Goal: Information Seeking & Learning: Check status

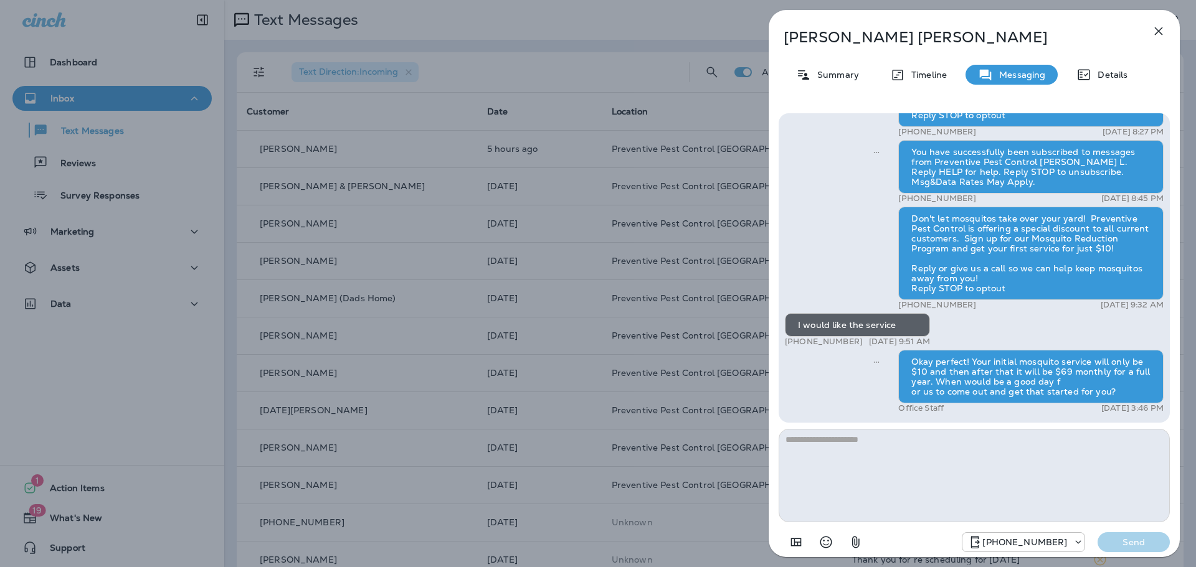
click at [1158, 31] on icon "button" at bounding box center [1158, 31] width 8 height 8
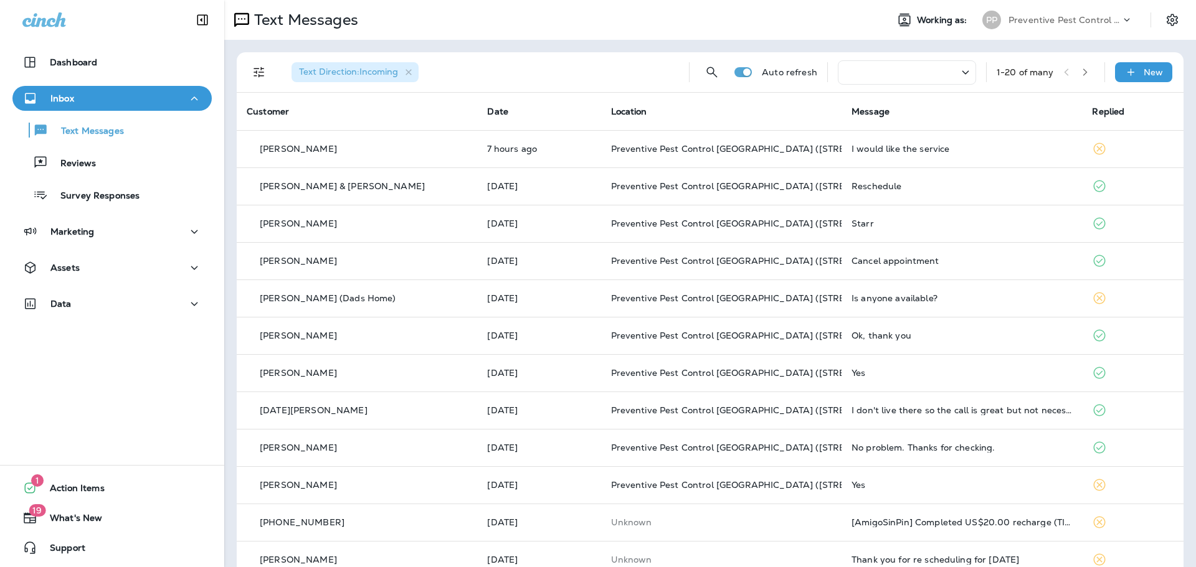
click at [888, 73] on div at bounding box center [906, 72] width 138 height 24
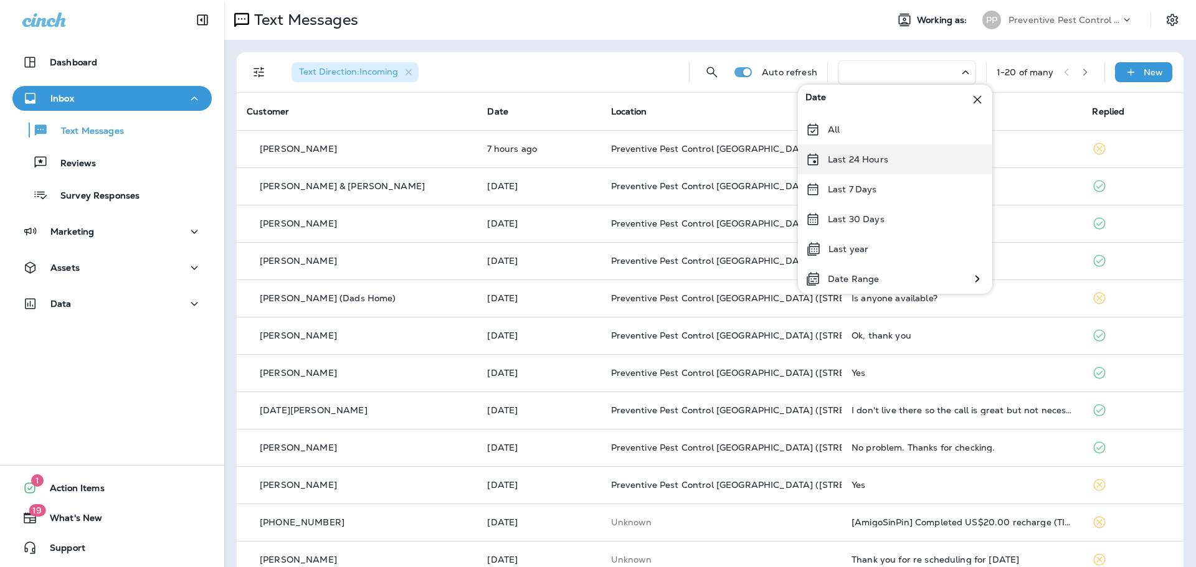
click at [885, 167] on div "Last 24 Hours" at bounding box center [895, 159] width 194 height 30
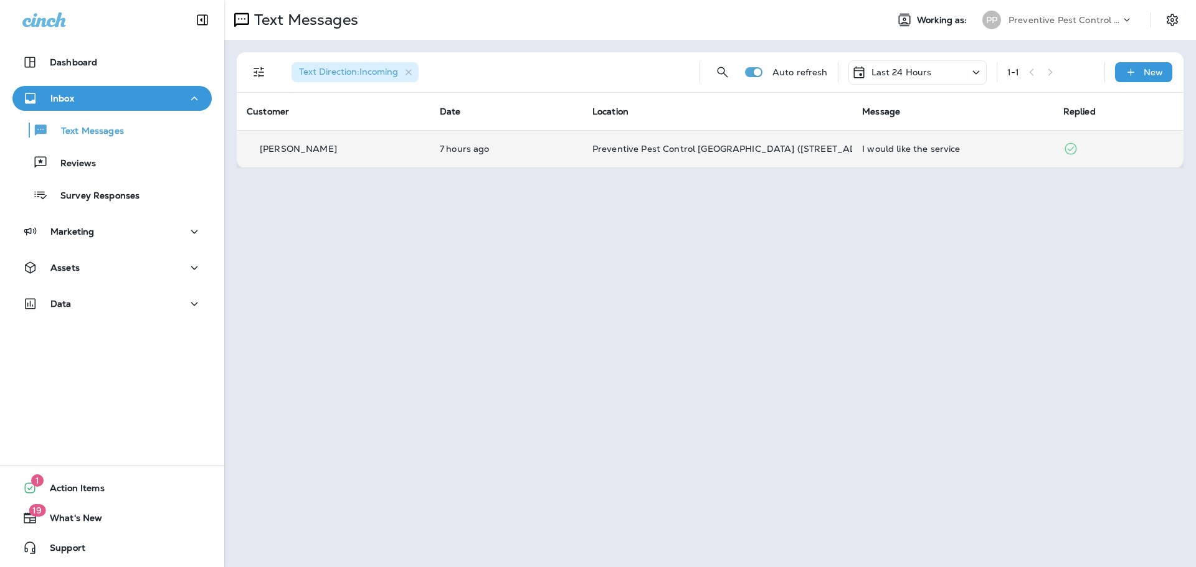
click at [889, 158] on td "I would like the service" at bounding box center [952, 148] width 201 height 37
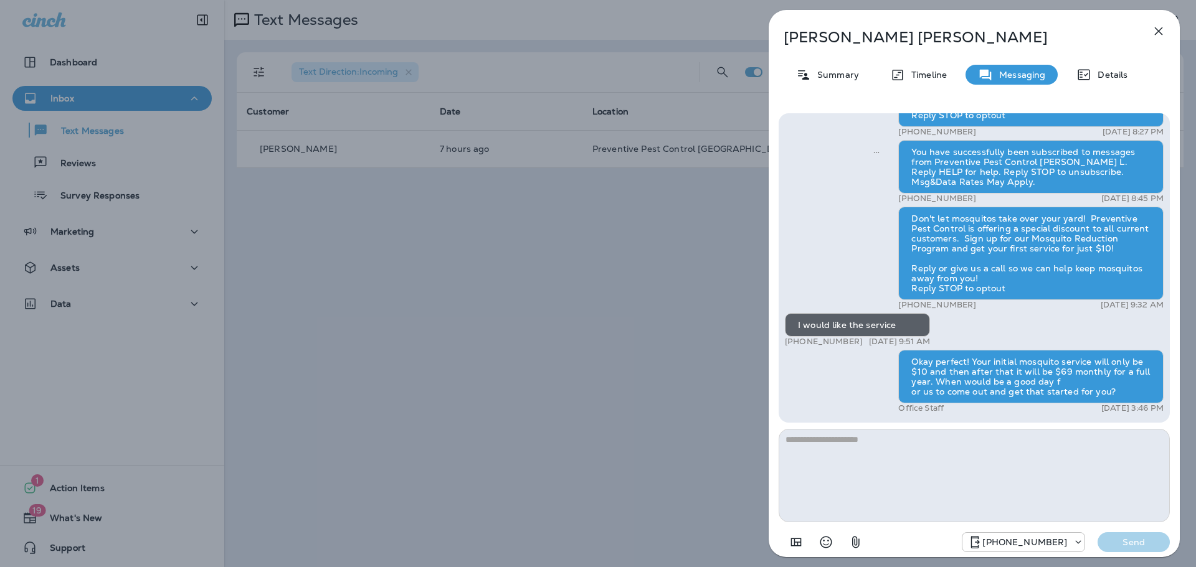
click at [1165, 28] on icon "button" at bounding box center [1158, 31] width 15 height 15
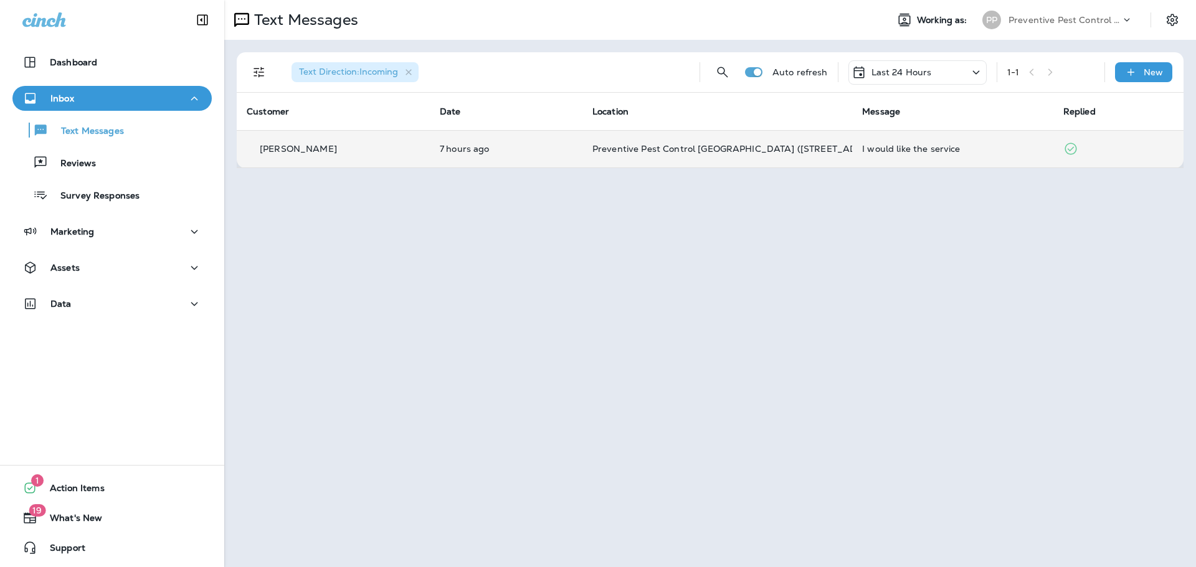
click at [366, 159] on td "[PERSON_NAME]" at bounding box center [333, 148] width 193 height 37
